Goal: Check status: Check status

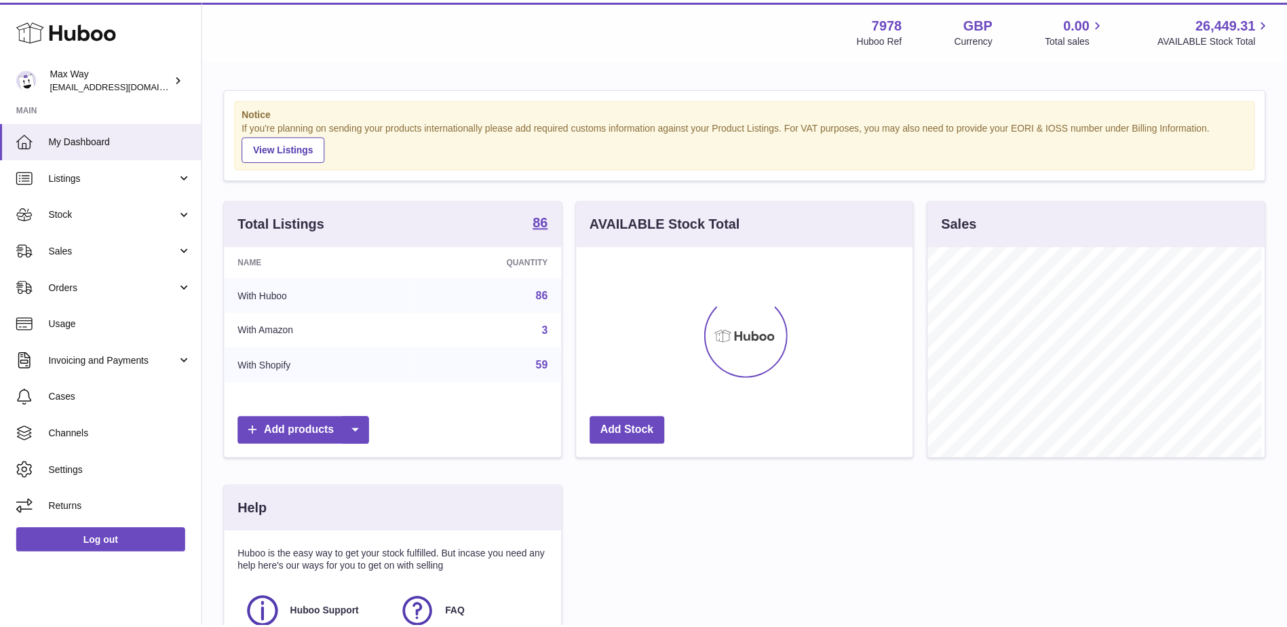
scroll to position [212, 339]
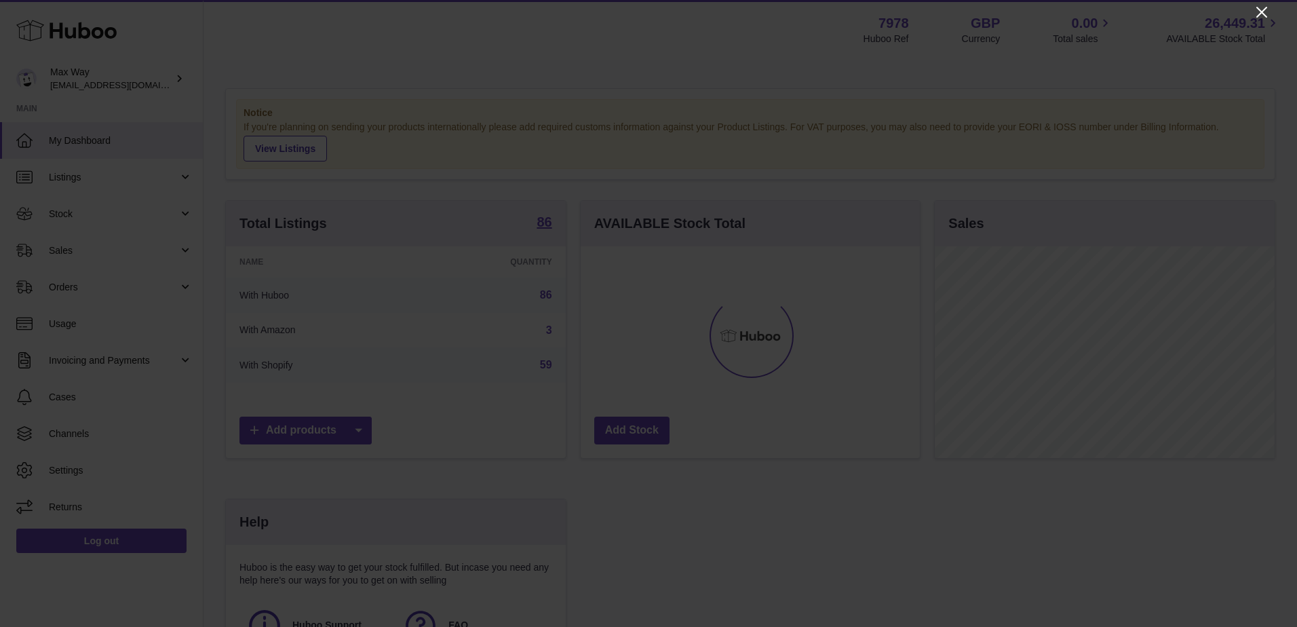
click at [1261, 11] on icon "Close" at bounding box center [1261, 12] width 11 height 11
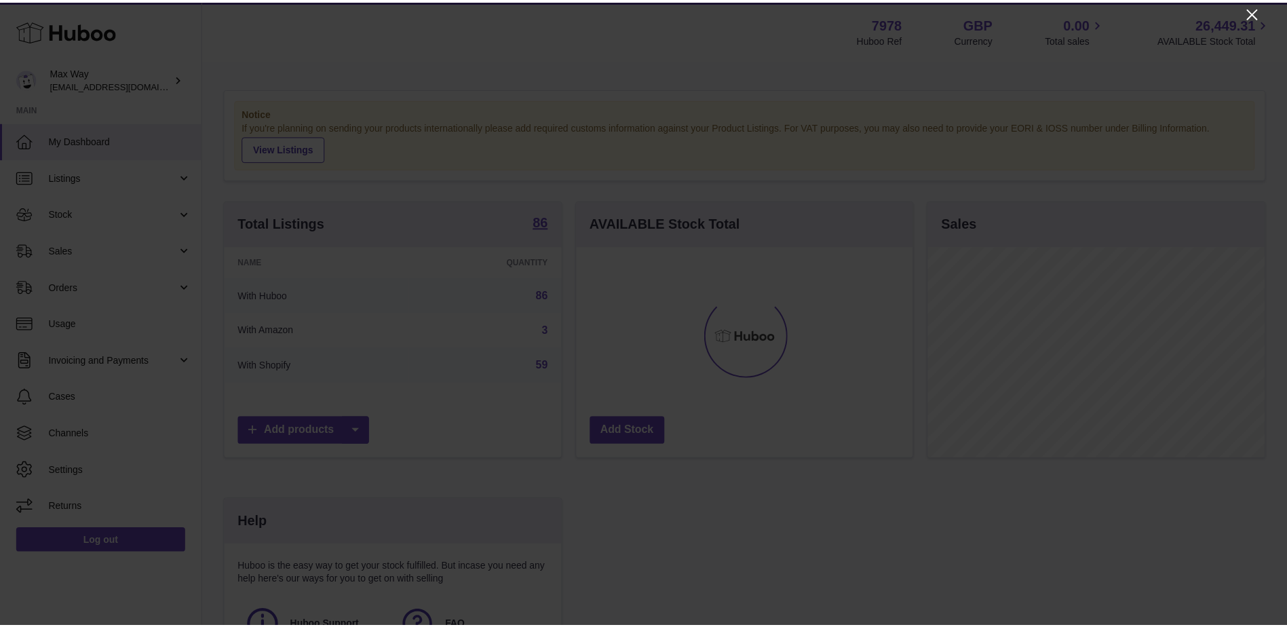
scroll to position [678203, 678078]
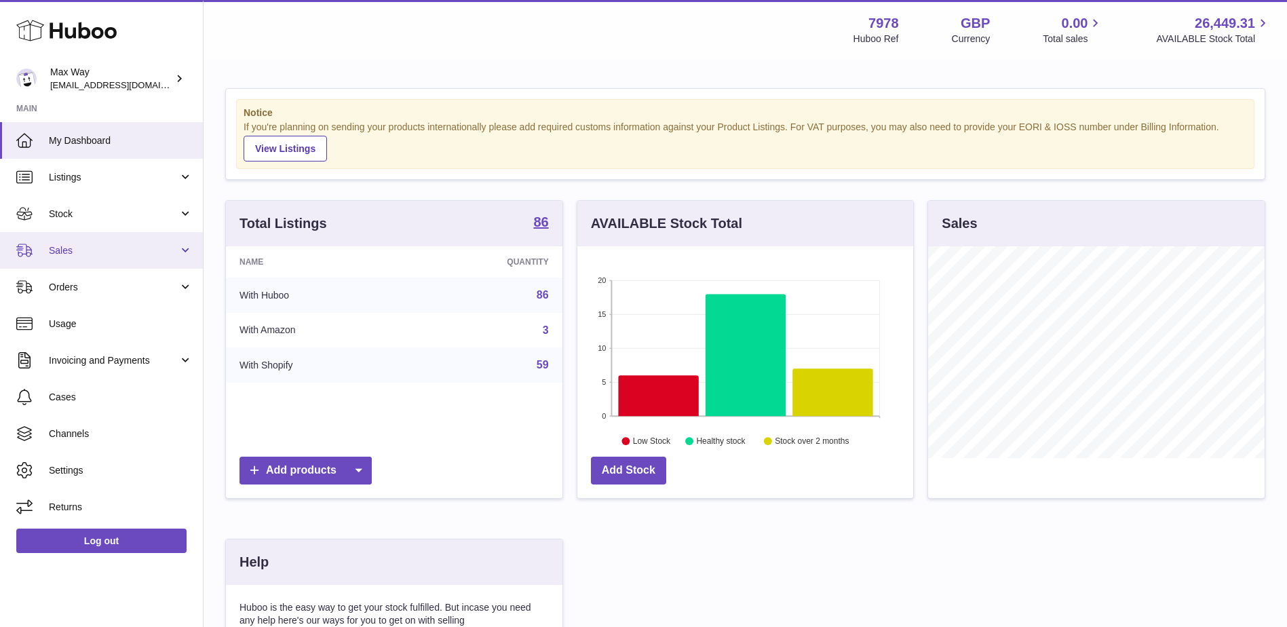
click at [127, 253] on span "Sales" at bounding box center [114, 250] width 130 height 13
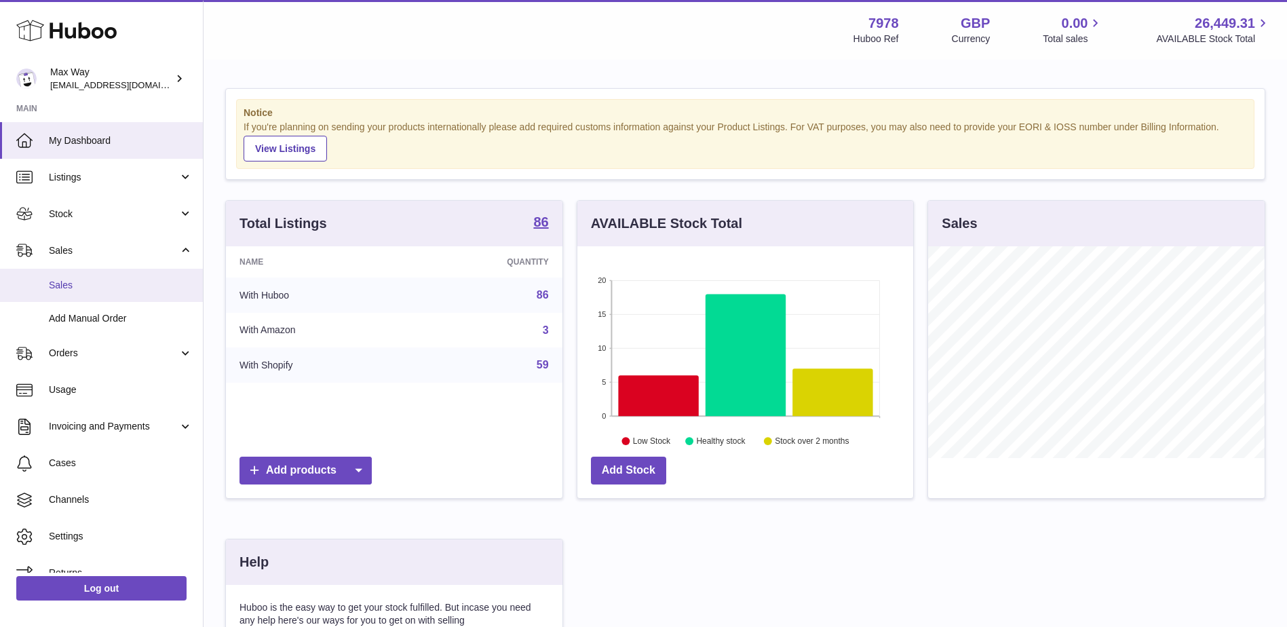
click at [103, 282] on span "Sales" at bounding box center [121, 285] width 144 height 13
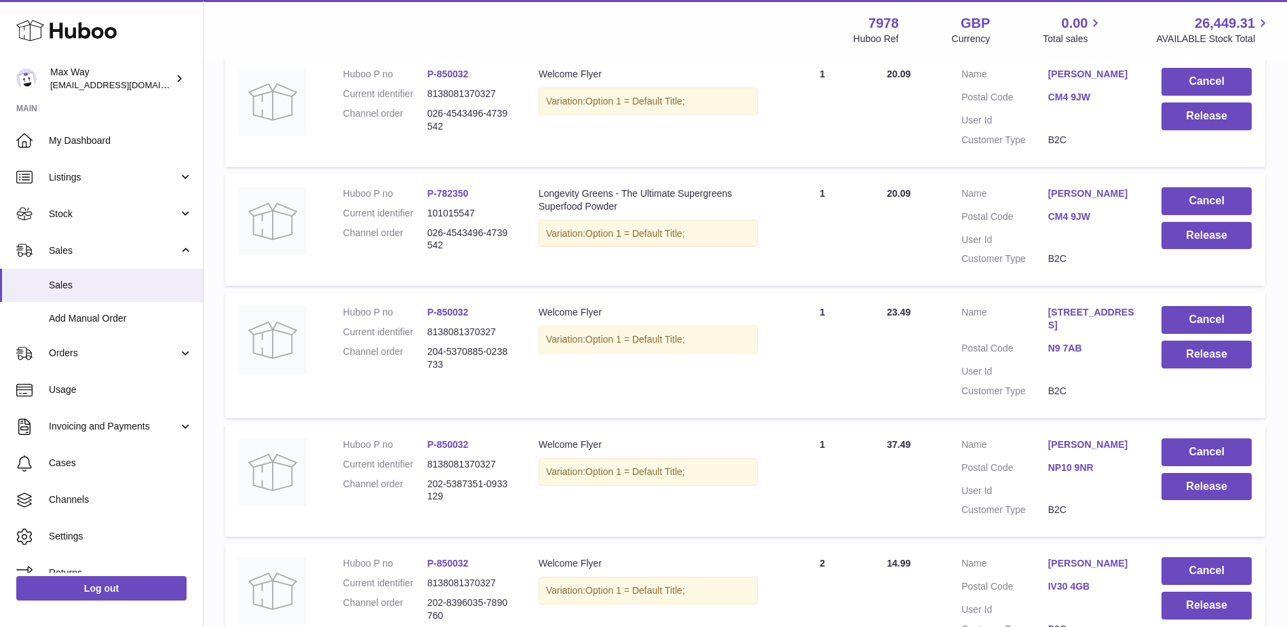
scroll to position [1085, 0]
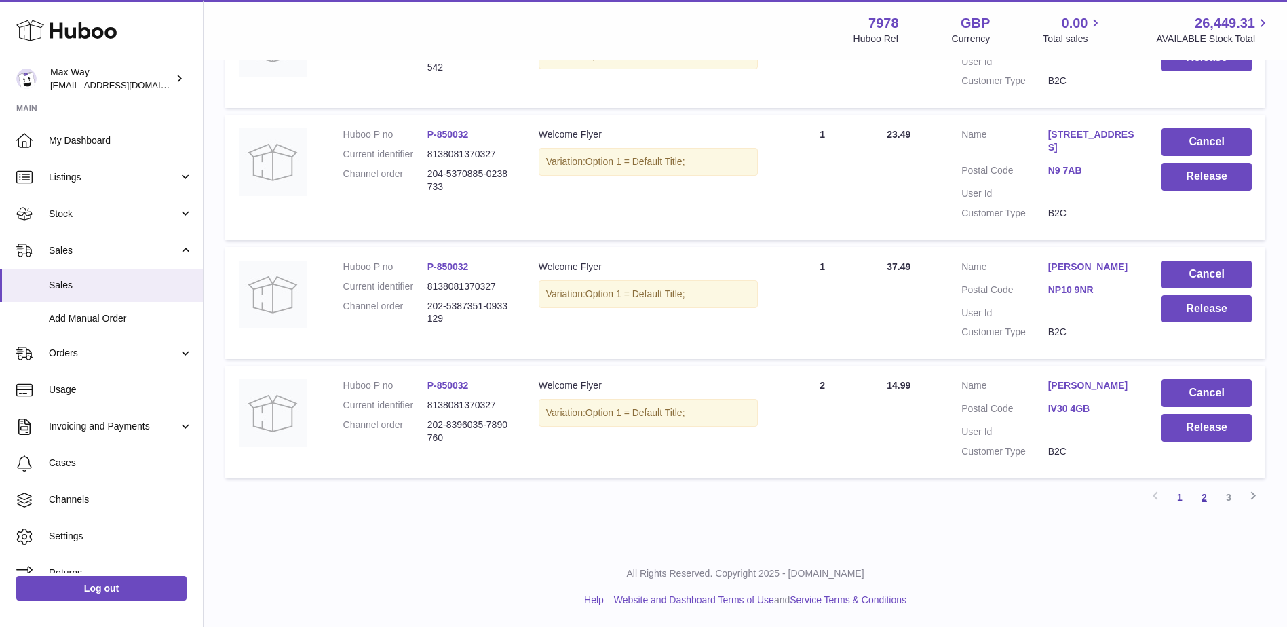
click at [1204, 495] on link "2" at bounding box center [1204, 497] width 24 height 24
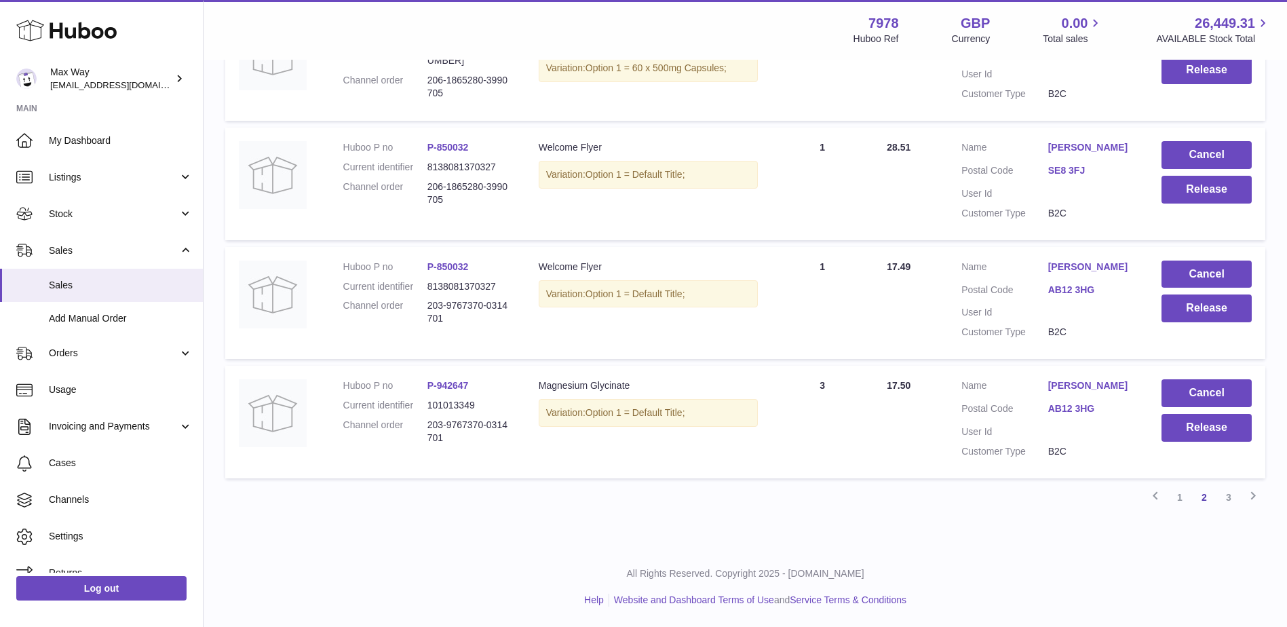
scroll to position [1085, 0]
click at [1253, 493] on icon at bounding box center [1253, 495] width 16 height 17
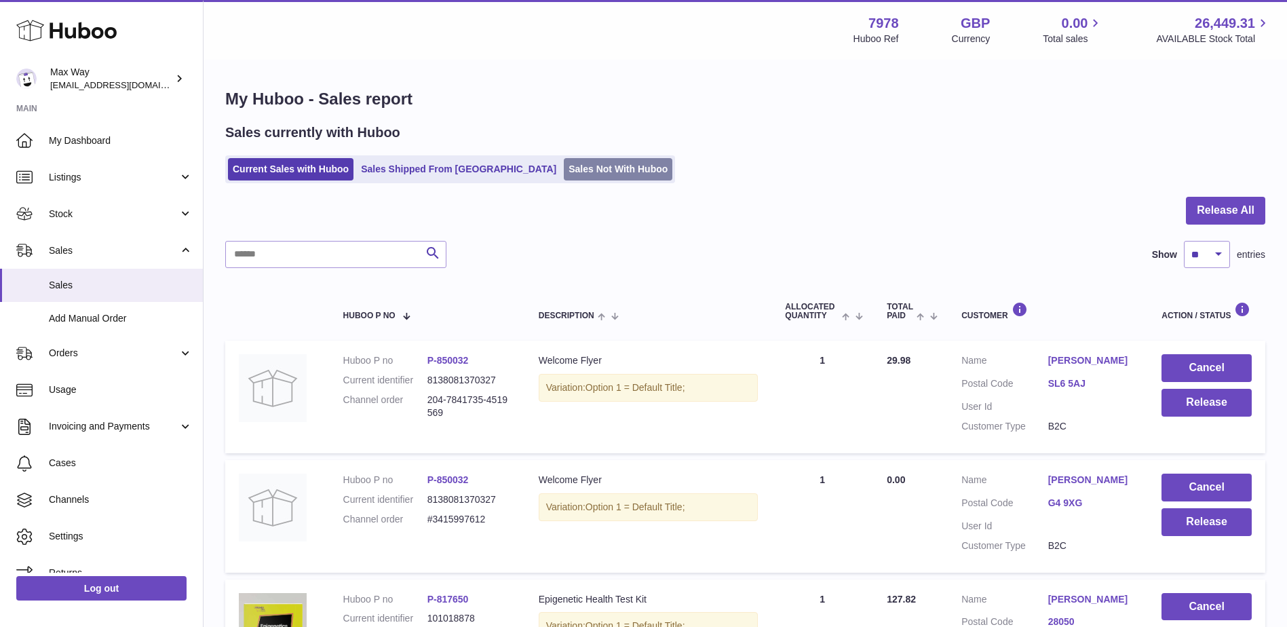
click at [564, 169] on link "Sales Not With Huboo" at bounding box center [618, 169] width 109 height 22
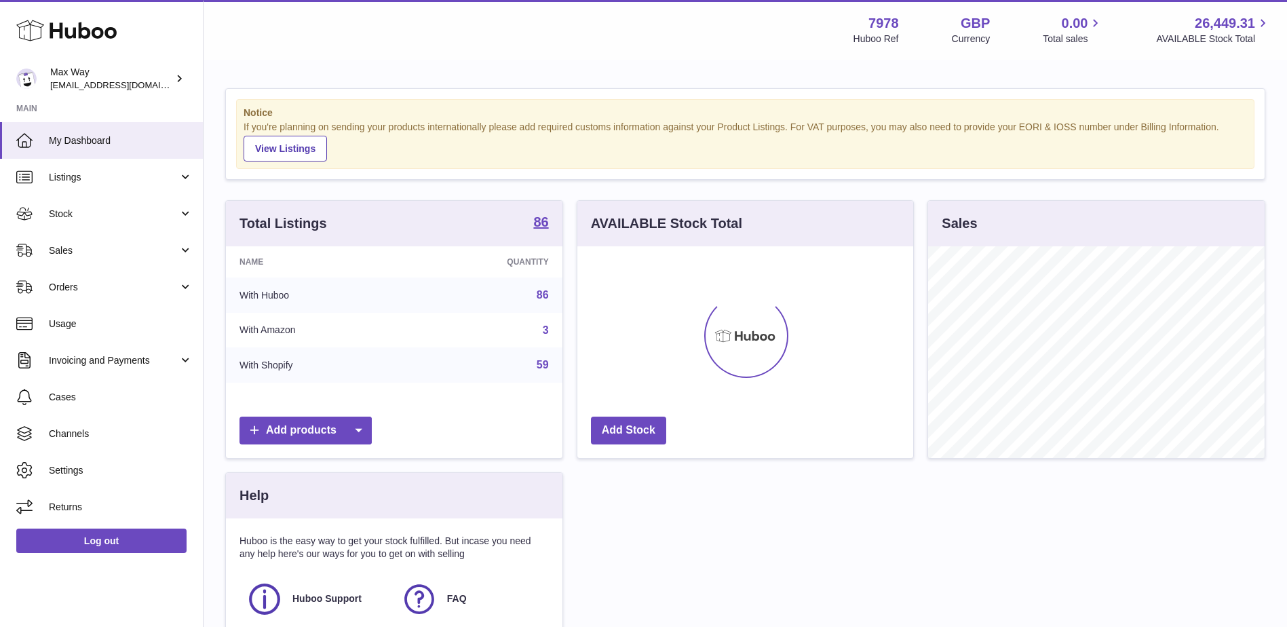
scroll to position [212, 336]
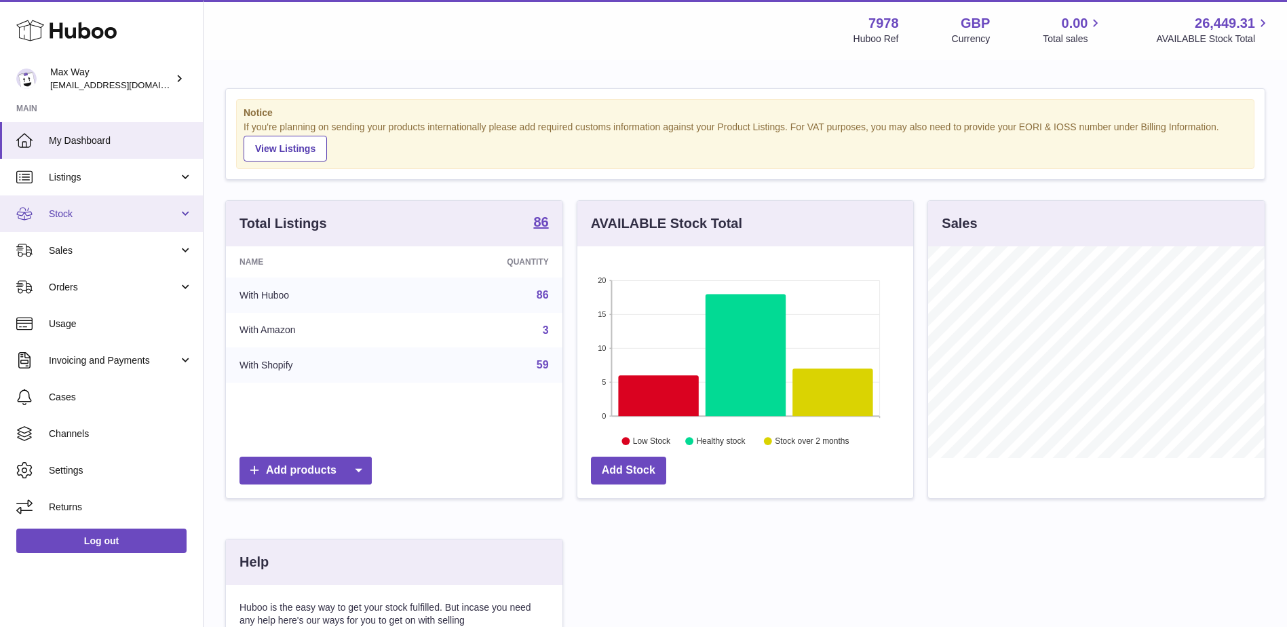
click at [83, 217] on span "Stock" at bounding box center [114, 214] width 130 height 13
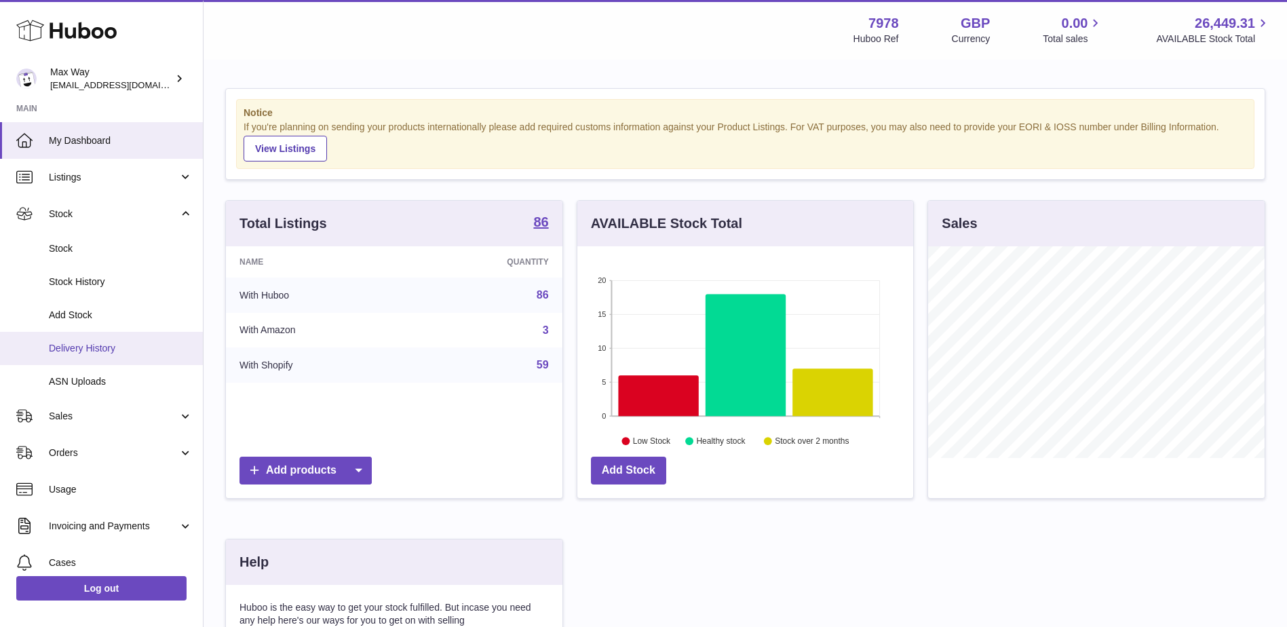
click at [118, 343] on span "Delivery History" at bounding box center [121, 348] width 144 height 13
